Goal: Complete application form

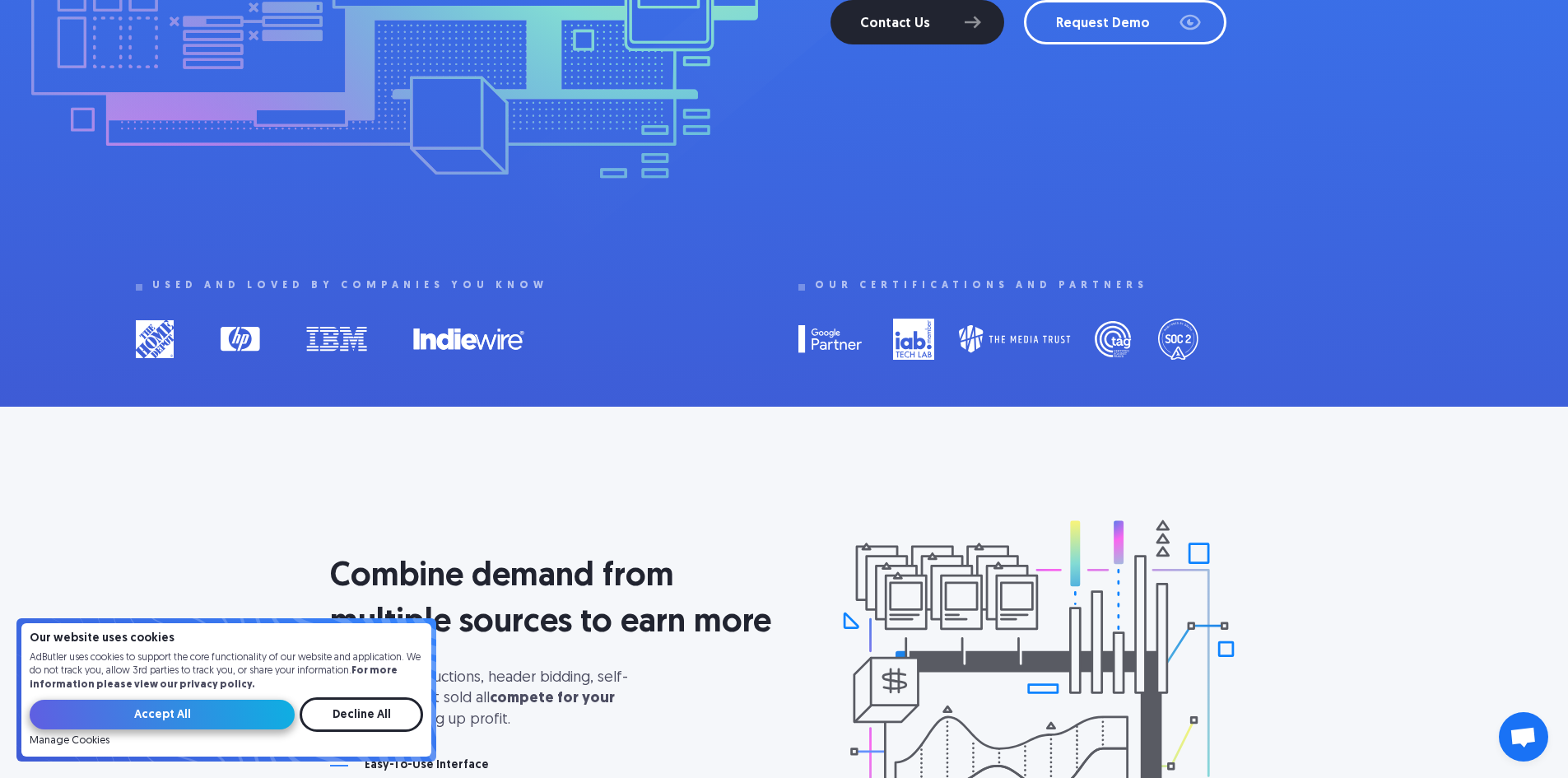
click at [268, 710] on input "Accept All" at bounding box center [162, 714] width 265 height 30
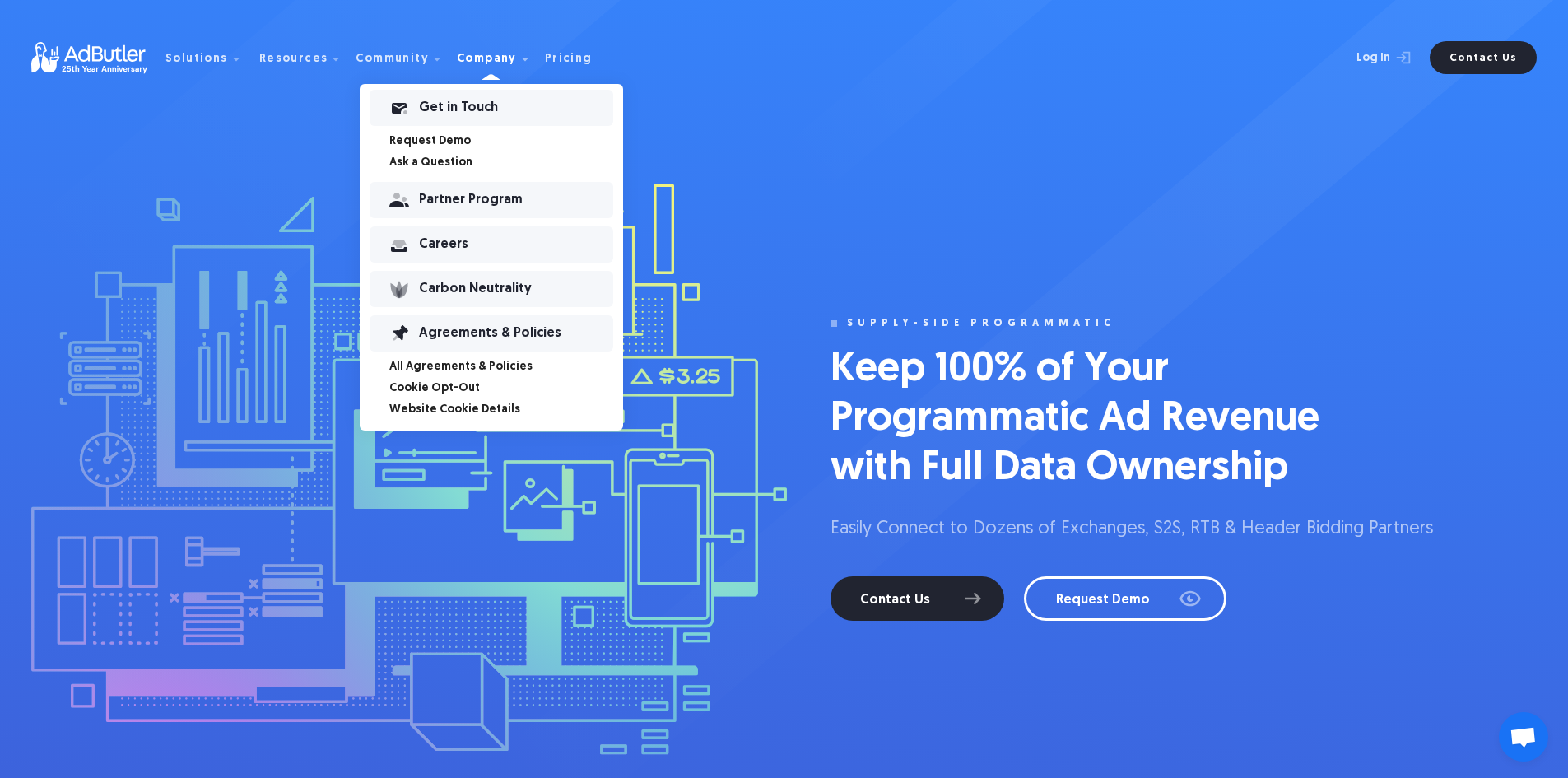
click at [463, 203] on div "Partner Program" at bounding box center [515, 200] width 194 height 11
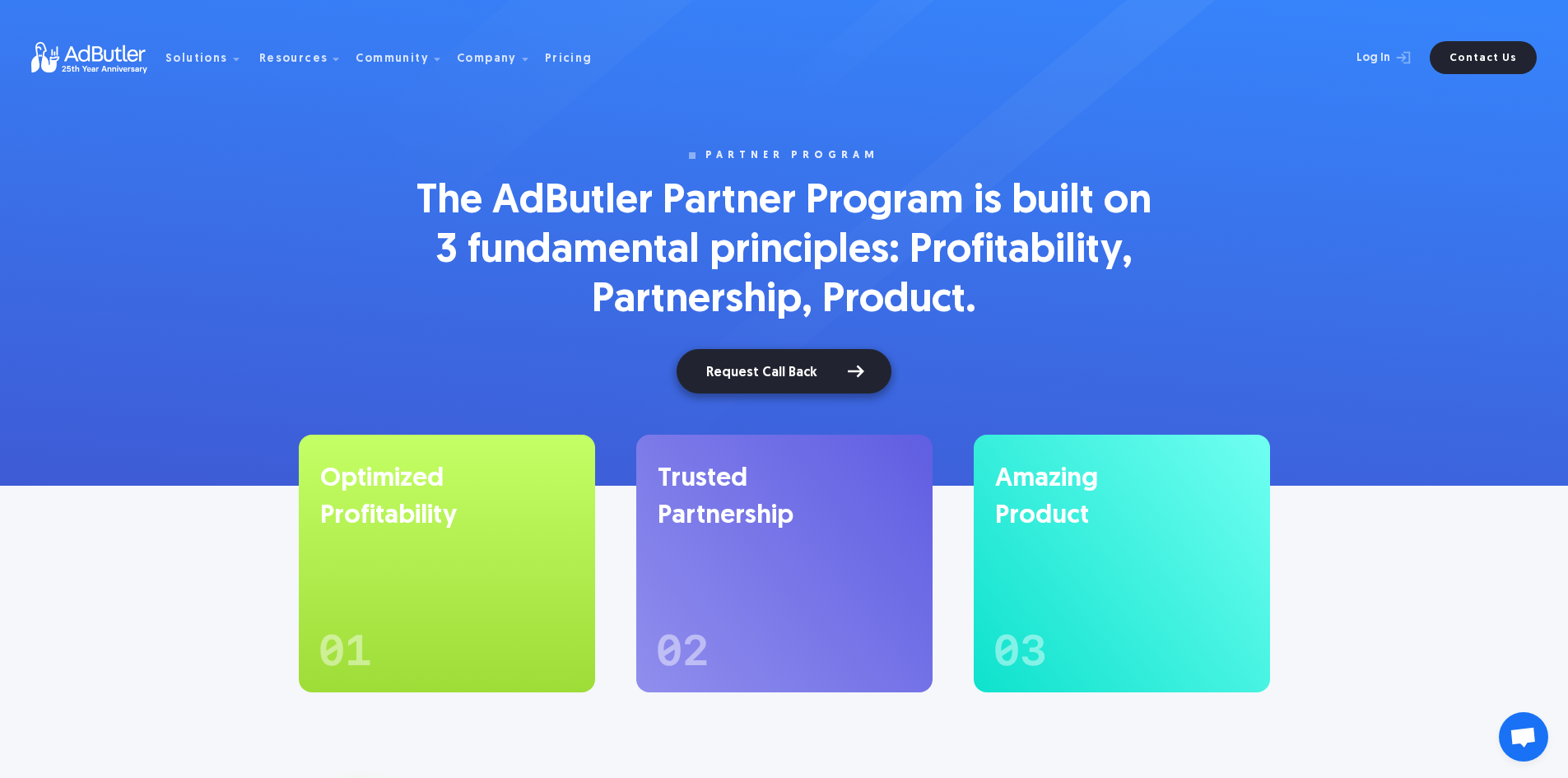
click at [787, 378] on link "Request Call Back" at bounding box center [784, 371] width 215 height 44
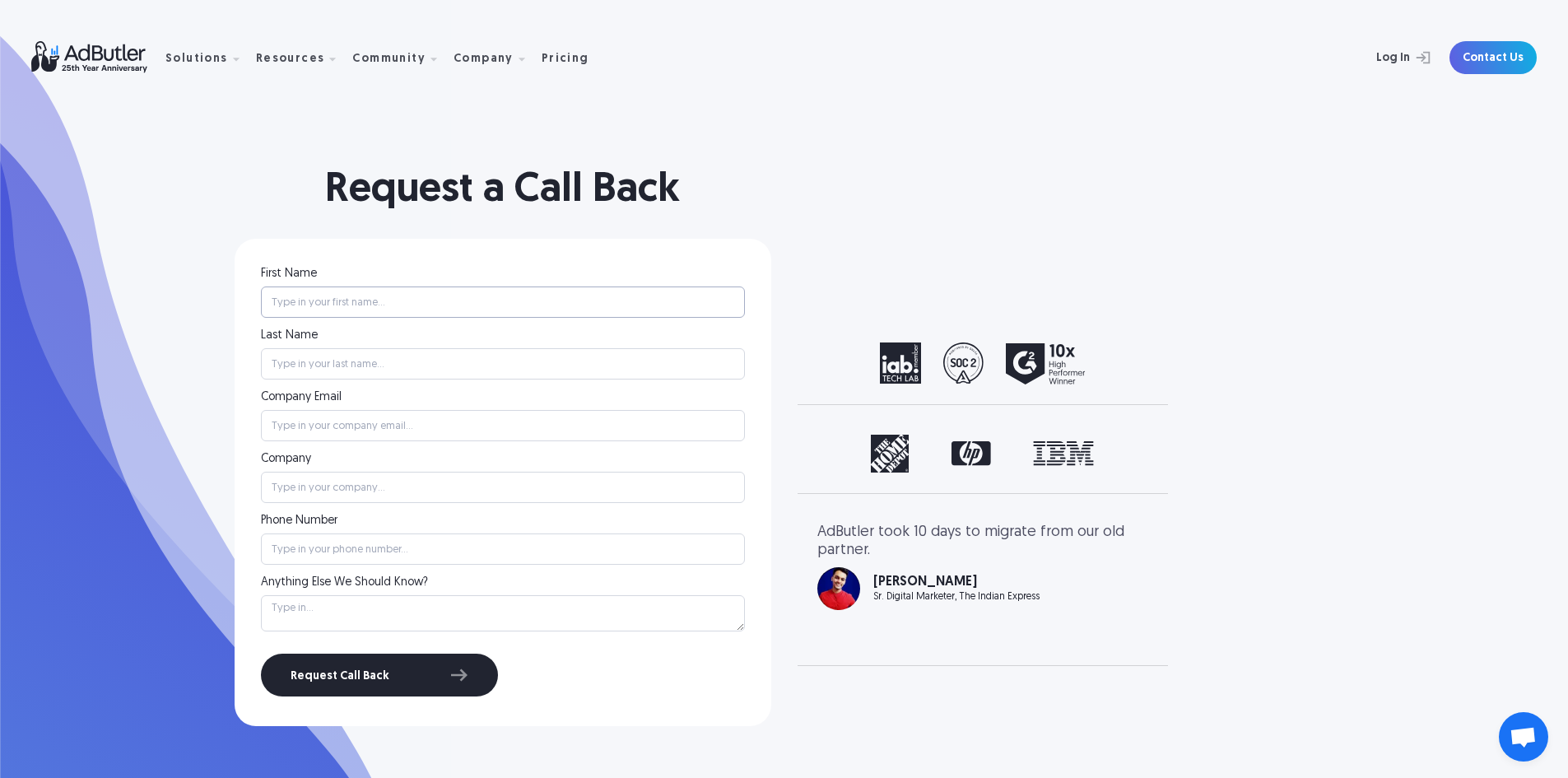
click at [412, 301] on input "First Name" at bounding box center [502, 302] width 484 height 32
type input "Jessica"
type input "Greivenkamp"
type input "5135155658"
click at [394, 437] on input "Company Email" at bounding box center [502, 425] width 484 height 32
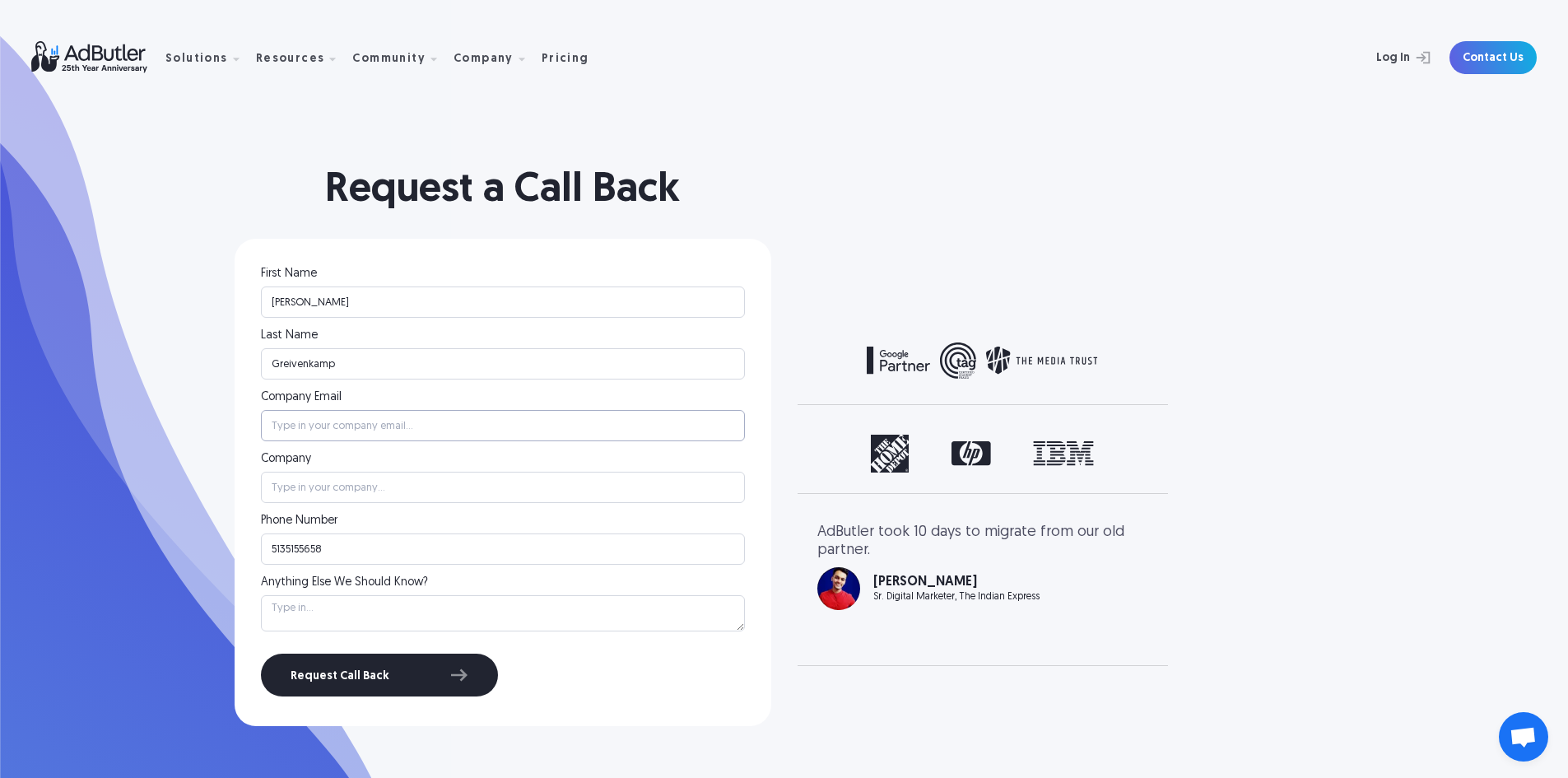
type input "jessica.greivenkamp@claritas.com"
click at [397, 488] on input "Company" at bounding box center [502, 487] width 484 height 32
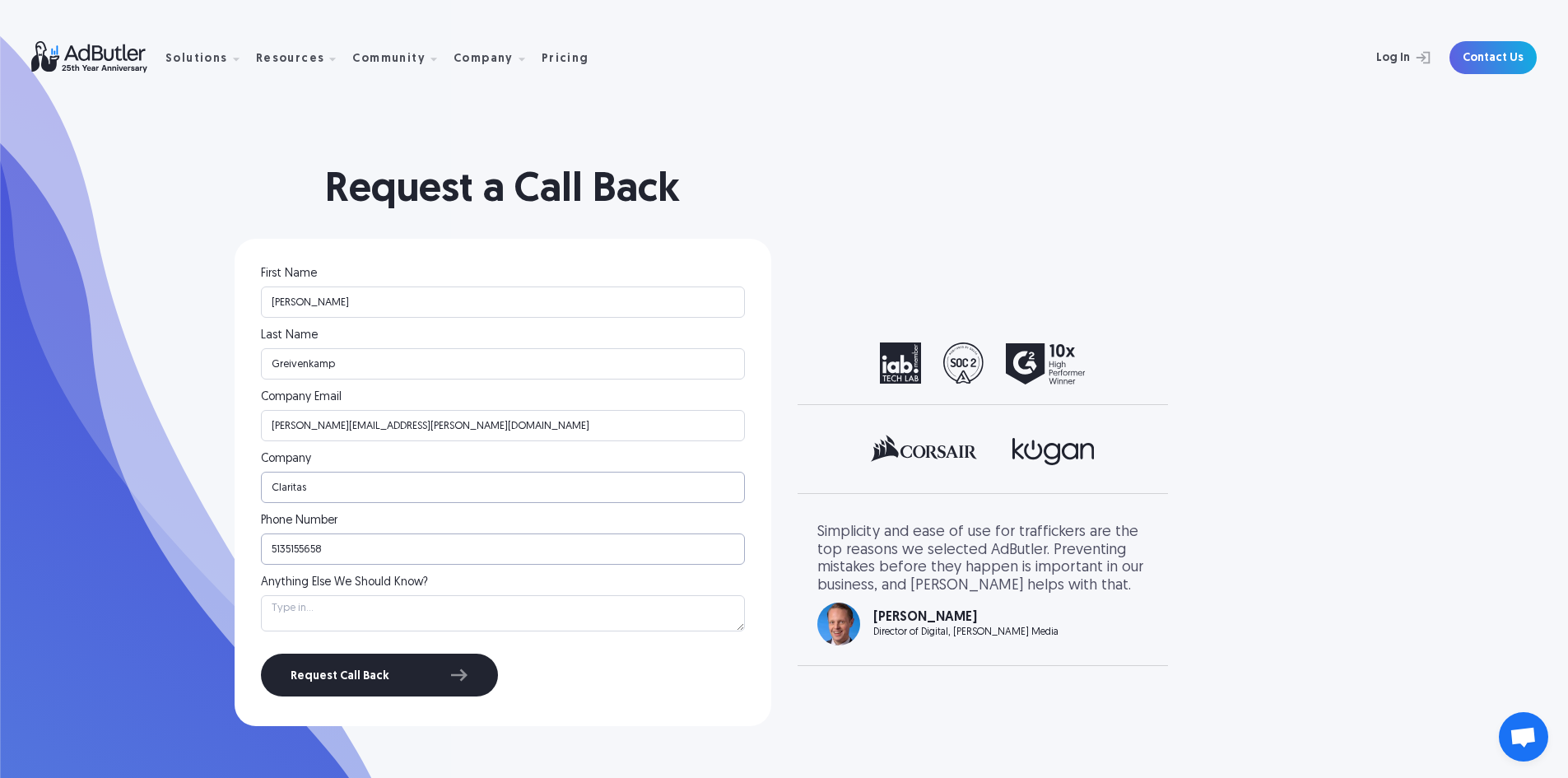
type input "Claritas"
click at [323, 558] on input "5135155658" at bounding box center [502, 549] width 484 height 32
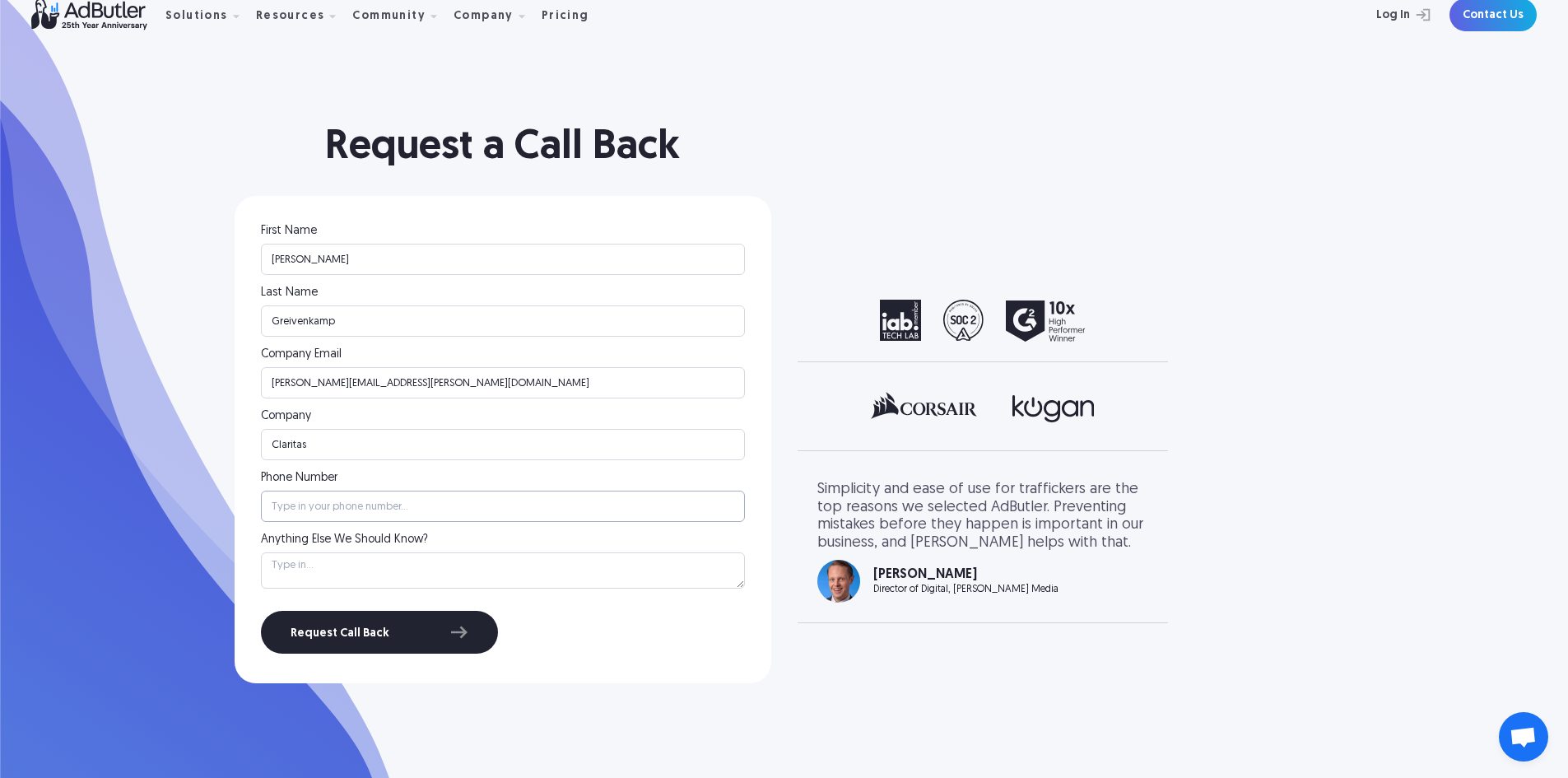
scroll to position [82, 0]
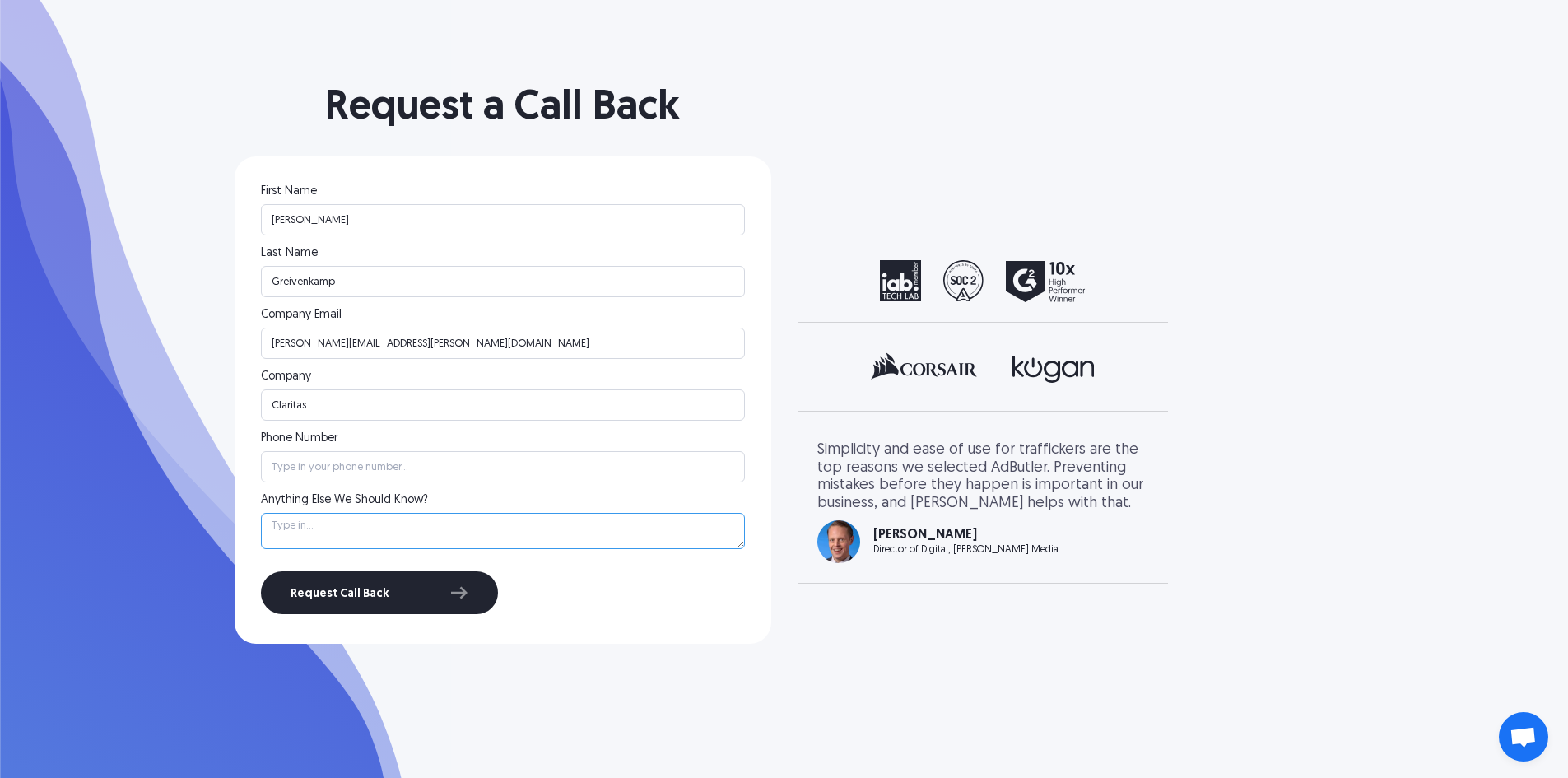
click at [330, 537] on textarea "Anything Else We Should Know?" at bounding box center [502, 531] width 484 height 36
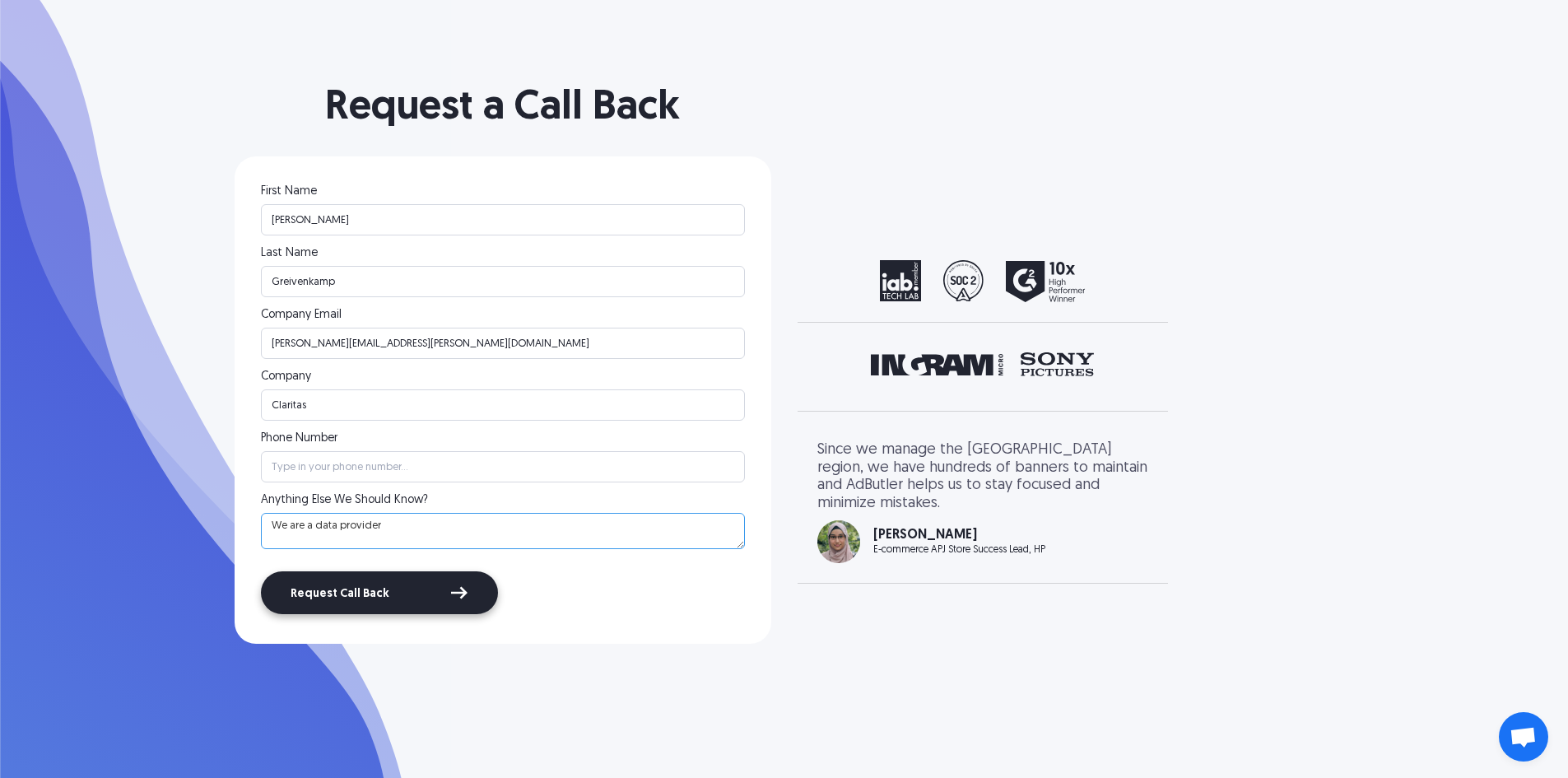
type textarea "We are a data provider"
click at [364, 586] on input "Request Call Back" at bounding box center [378, 592] width 237 height 43
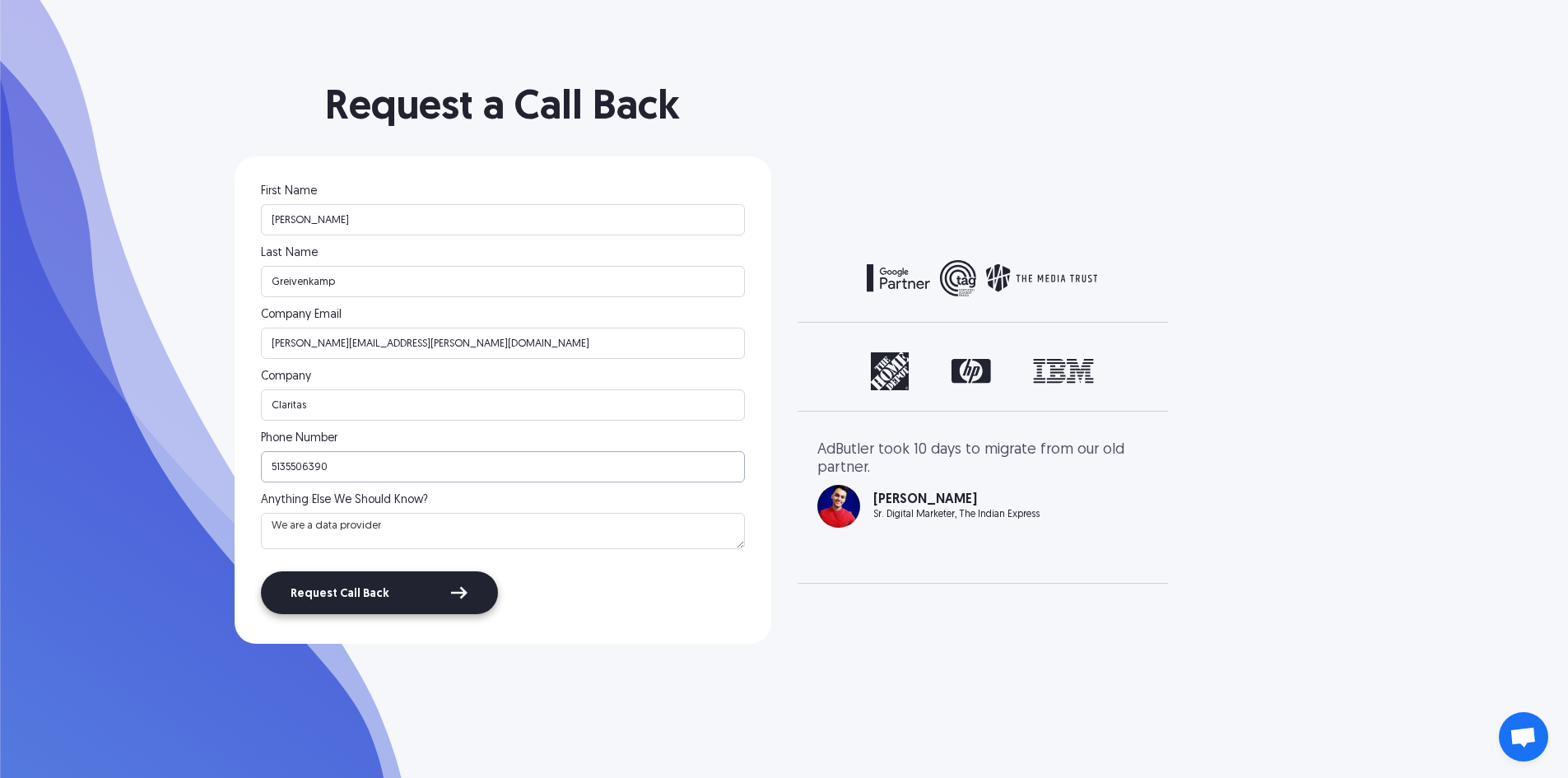
type input "5135506390"
click at [351, 604] on input "Request Call Back" at bounding box center [378, 592] width 237 height 43
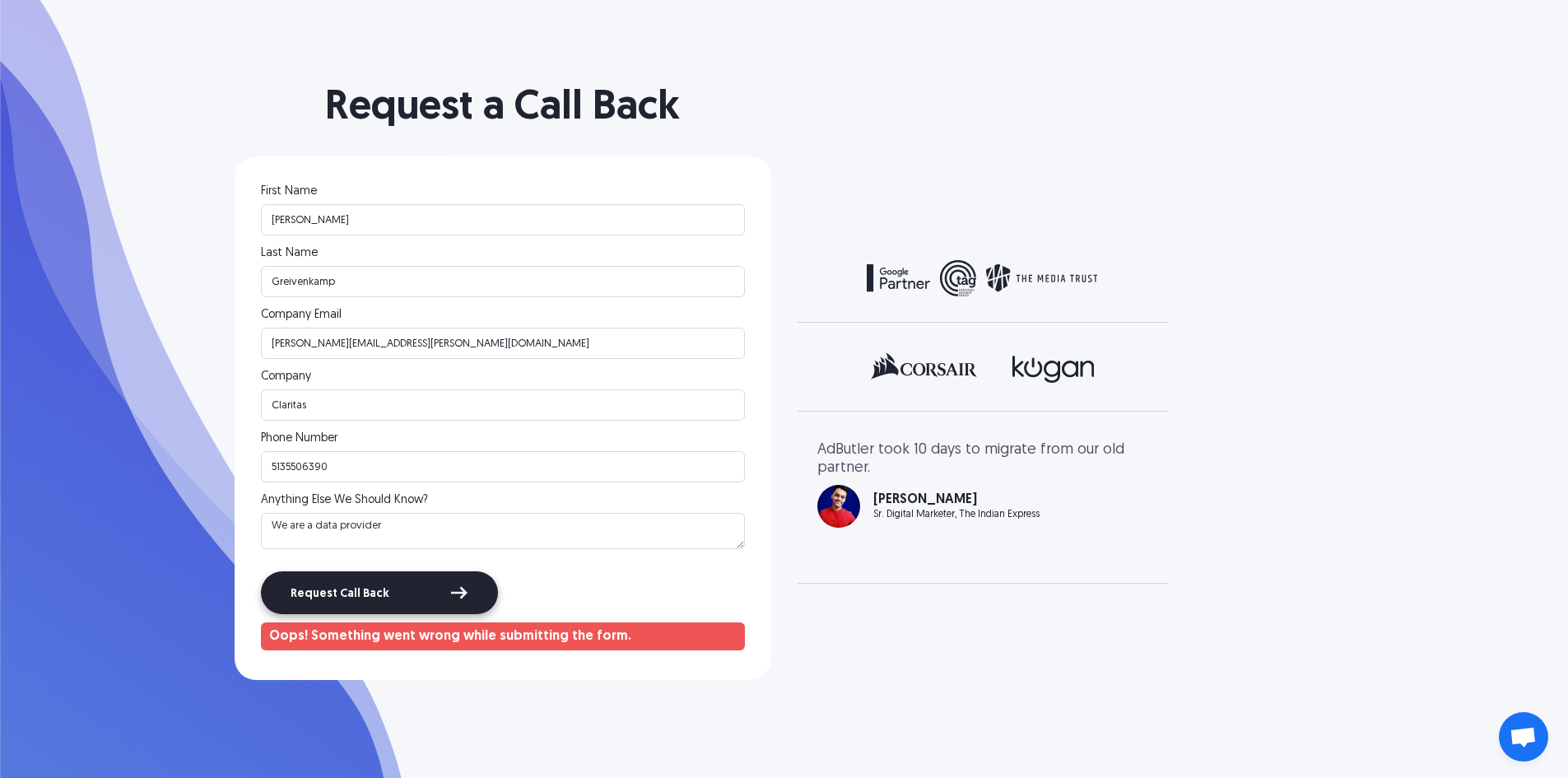
click at [378, 598] on input "Request Call Back" at bounding box center [378, 592] width 237 height 43
click at [341, 469] on input "5135506390" at bounding box center [502, 467] width 484 height 32
click at [341, 469] on input "5135506390" at bounding box center [502, 467] width 484 height 32
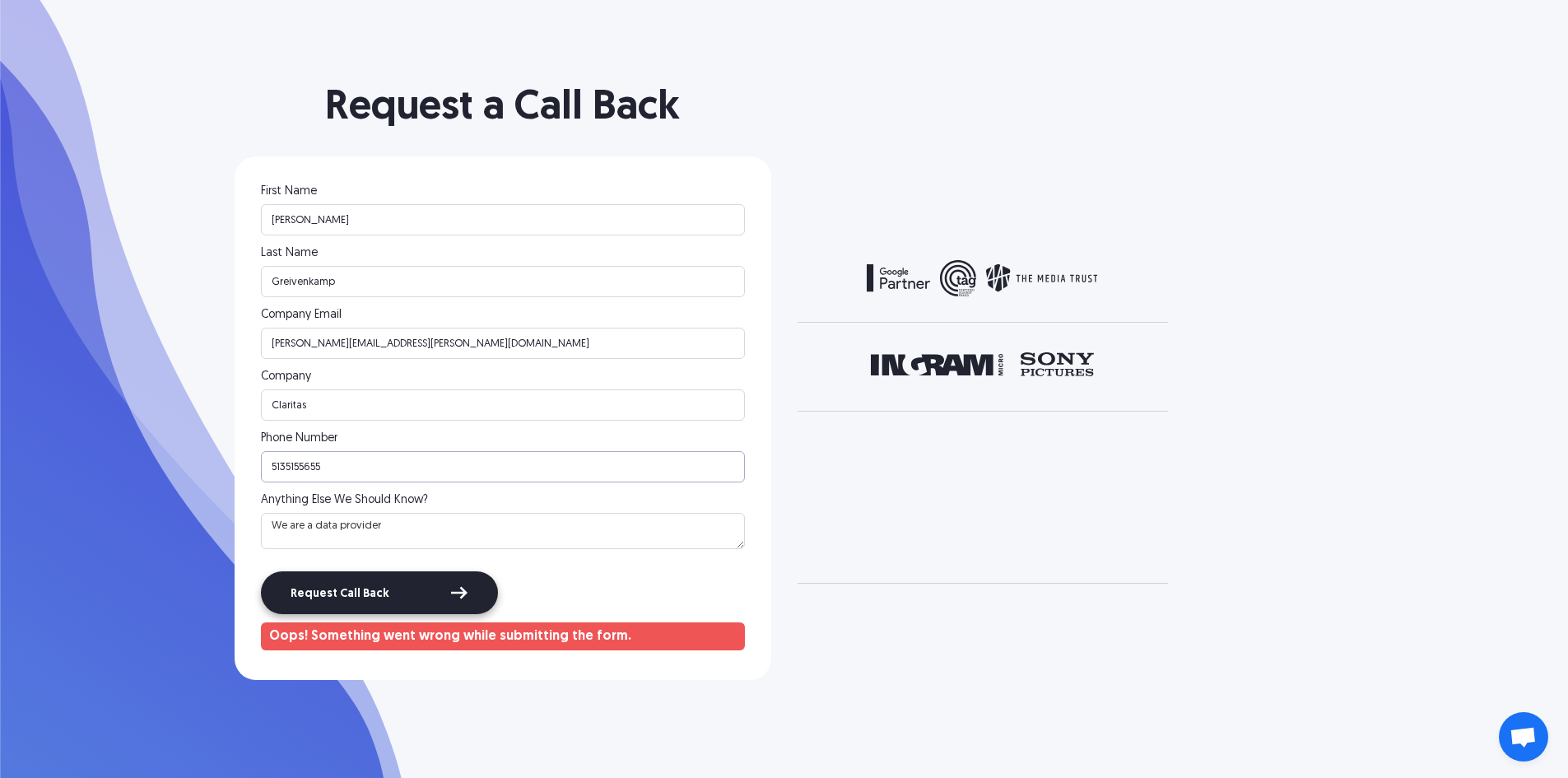
type input "5135155655"
click at [352, 600] on input "Request Call Back" at bounding box center [378, 592] width 237 height 43
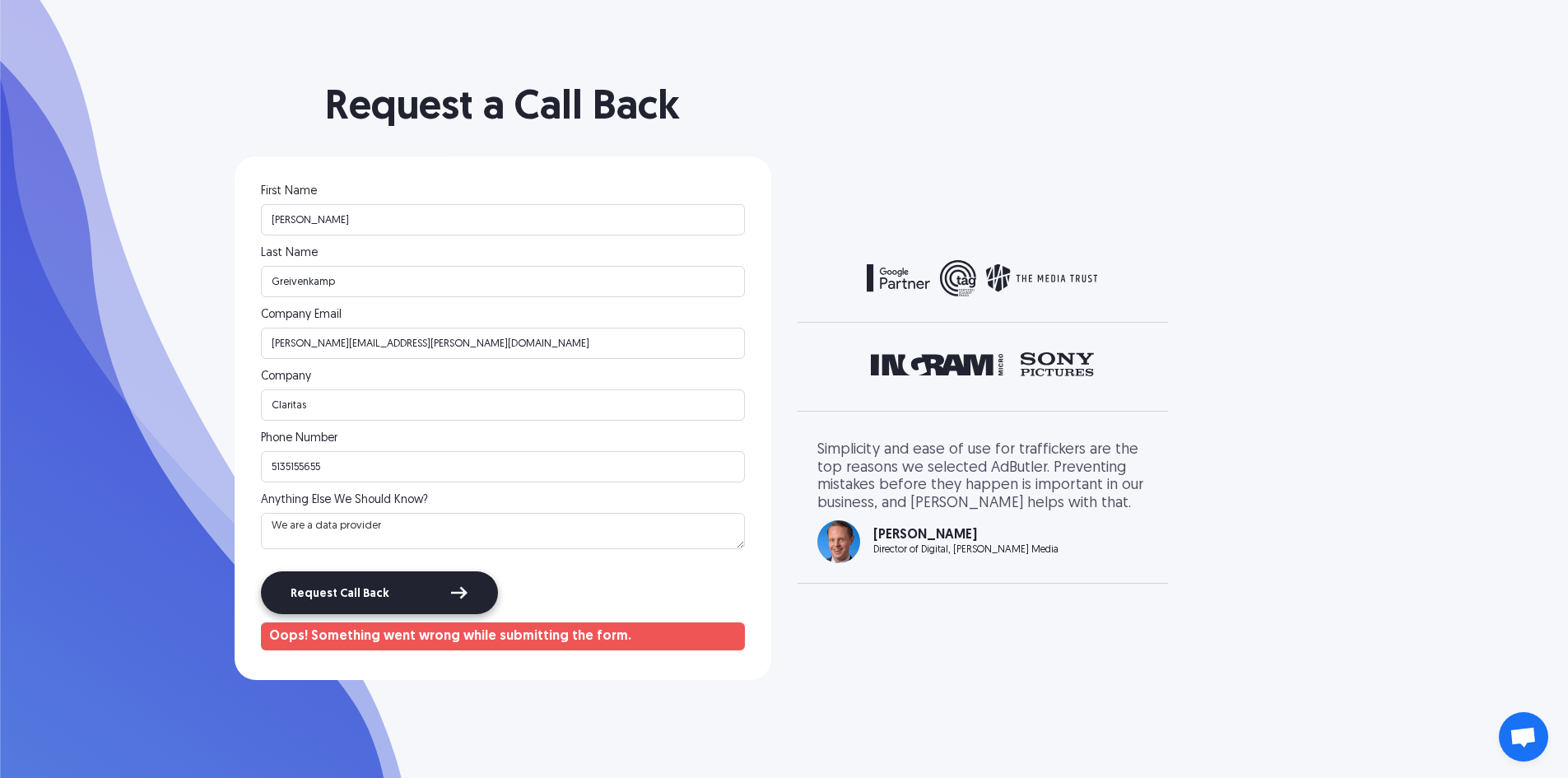
click at [438, 599] on input "Request Call Back" at bounding box center [378, 592] width 237 height 43
